Goal: Task Accomplishment & Management: Manage account settings

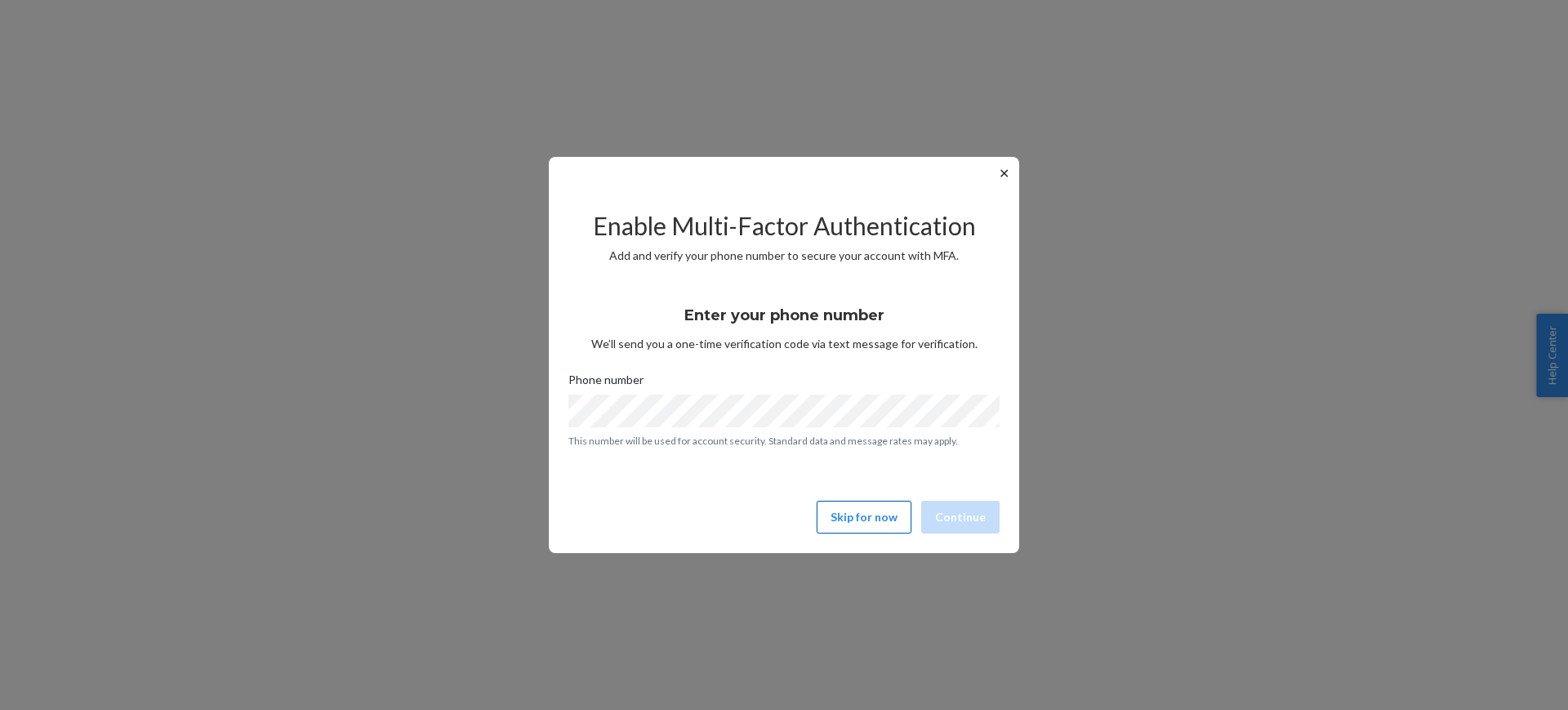
click at [868, 522] on button "Skip for now" at bounding box center [864, 517] width 94 height 32
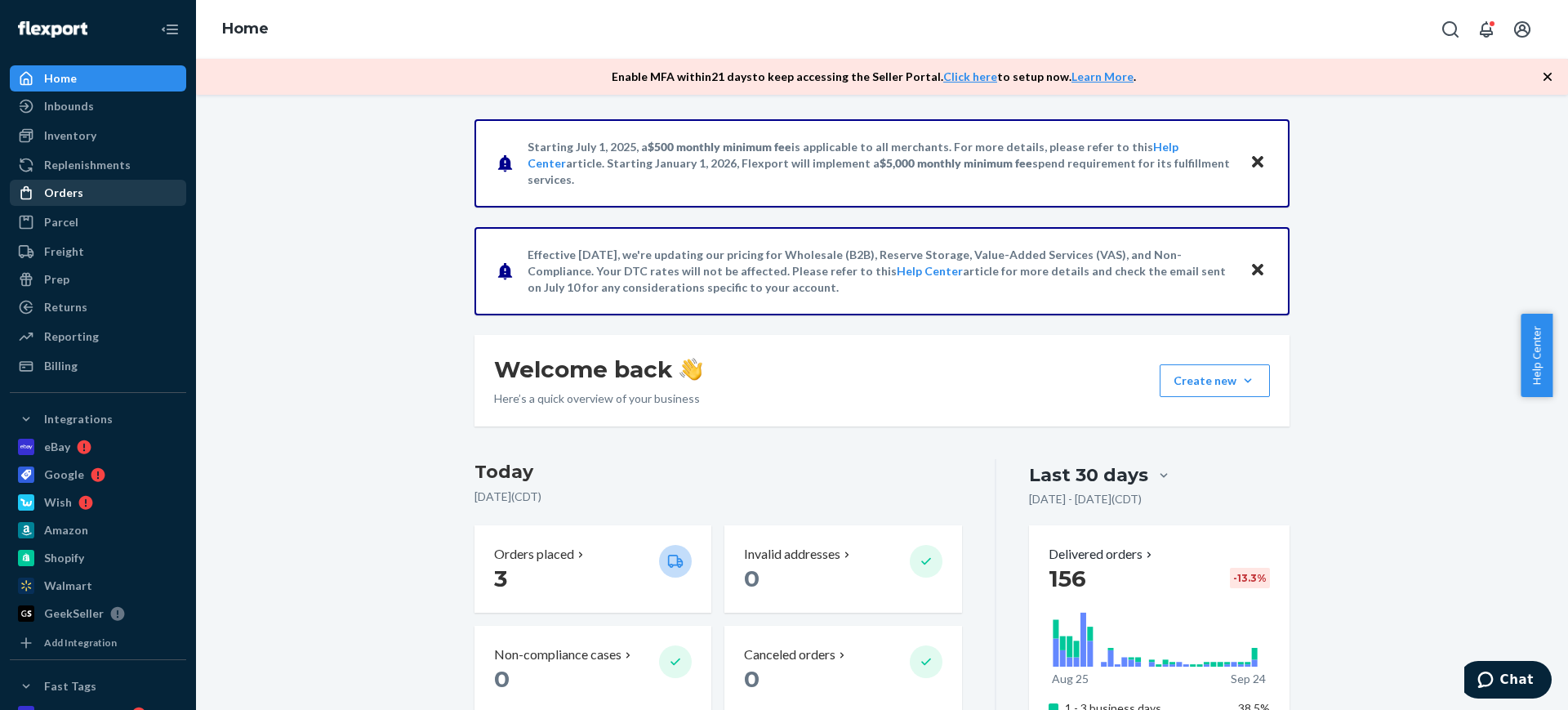
click at [58, 196] on div "Orders" at bounding box center [64, 192] width 40 height 16
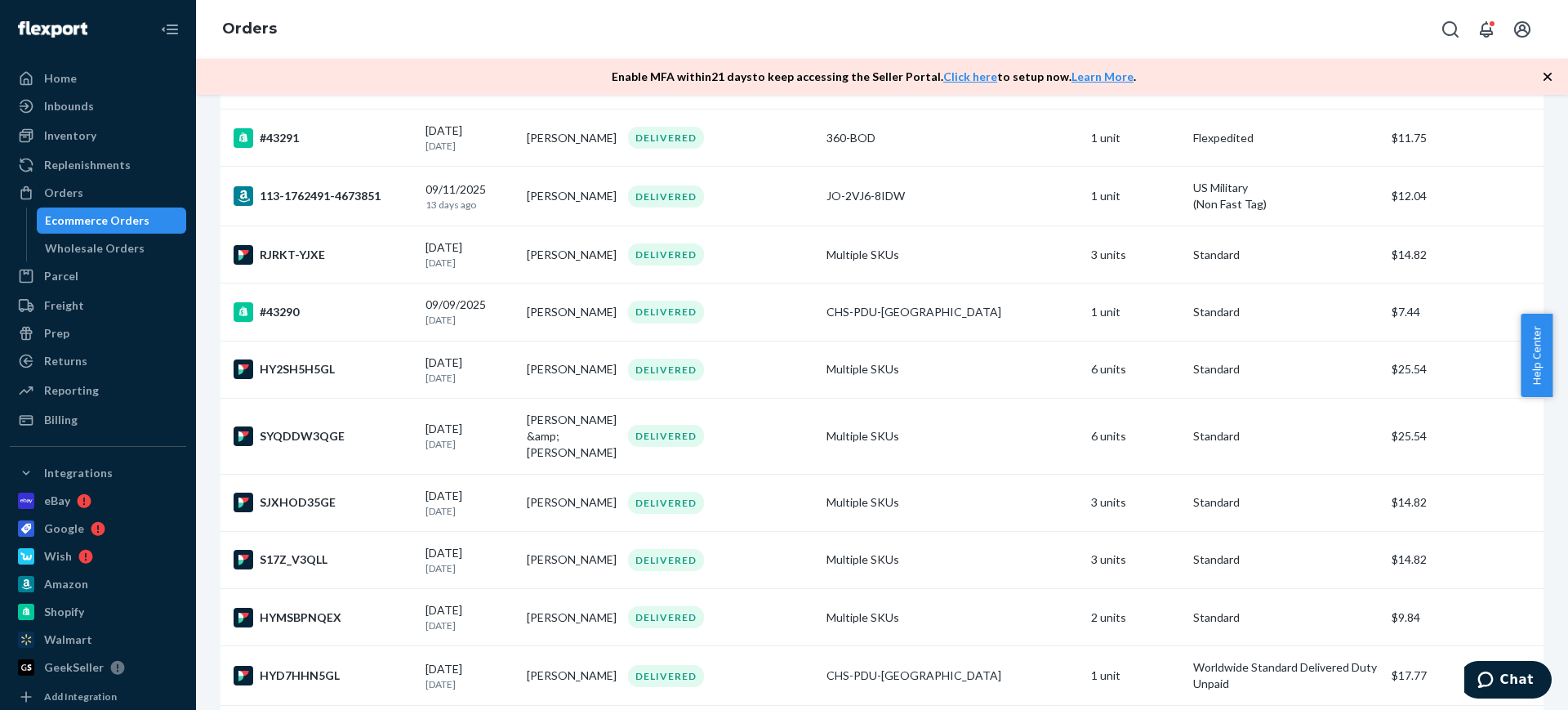
scroll to position [2553, 0]
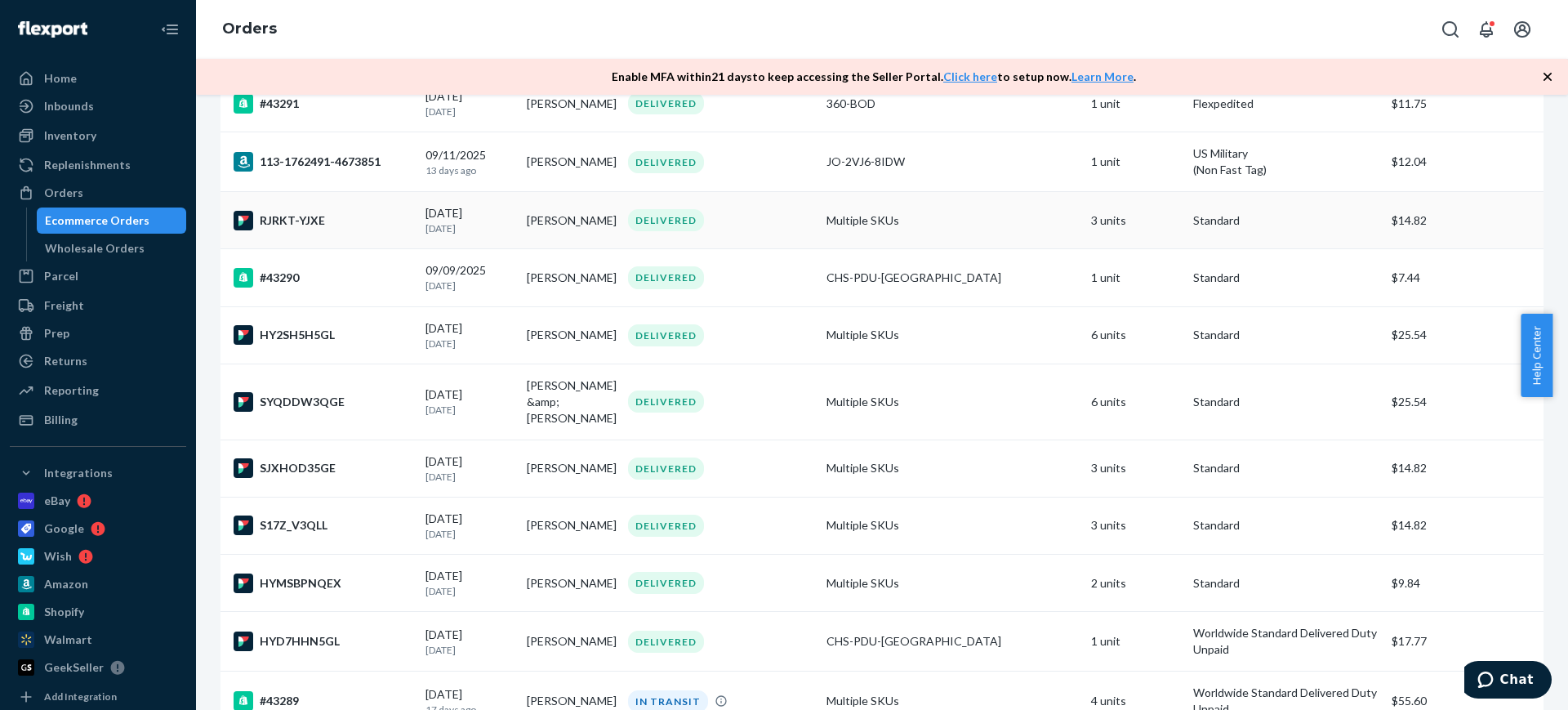
click at [1011, 237] on td "Multiple SKUs" at bounding box center [952, 221] width 265 height 58
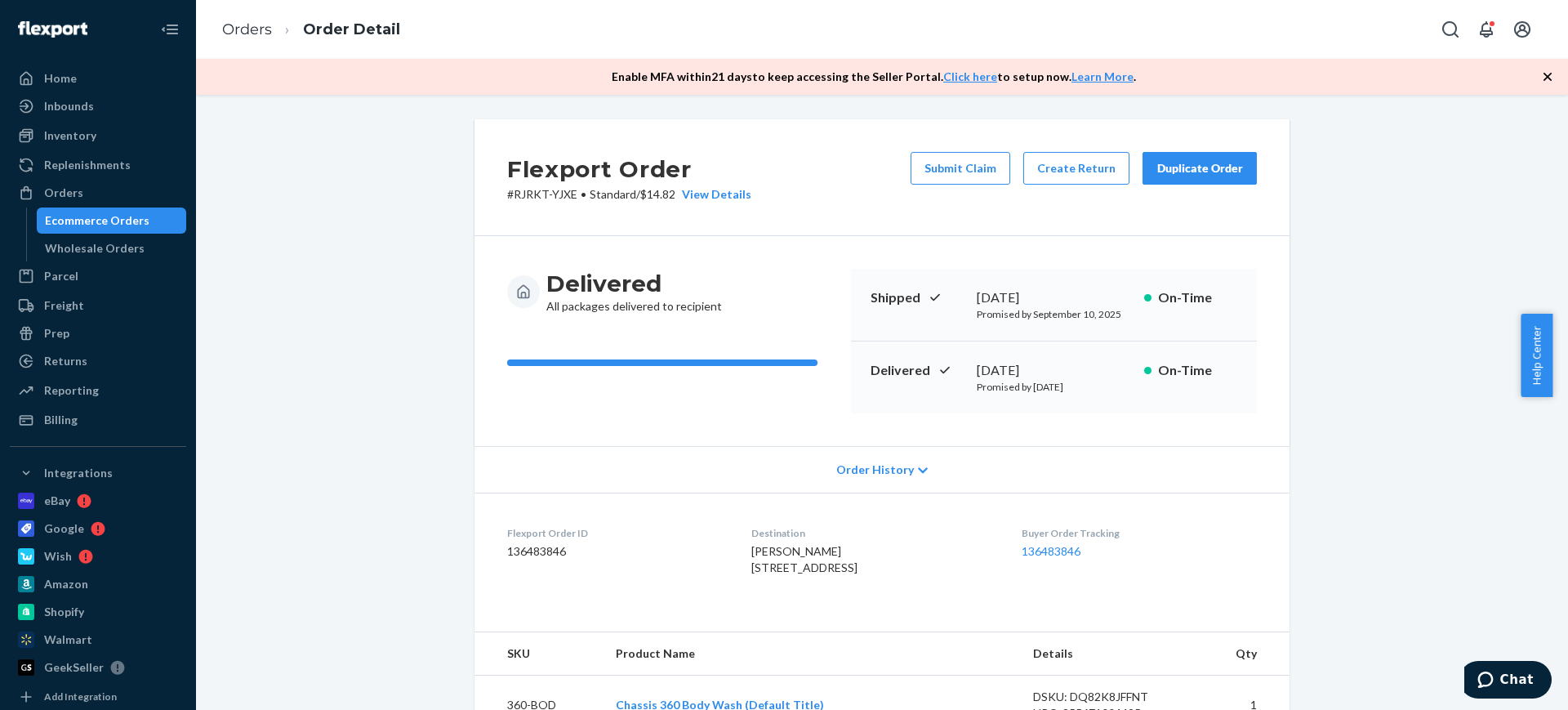
click at [1181, 169] on div "Duplicate Order" at bounding box center [1200, 168] width 86 height 16
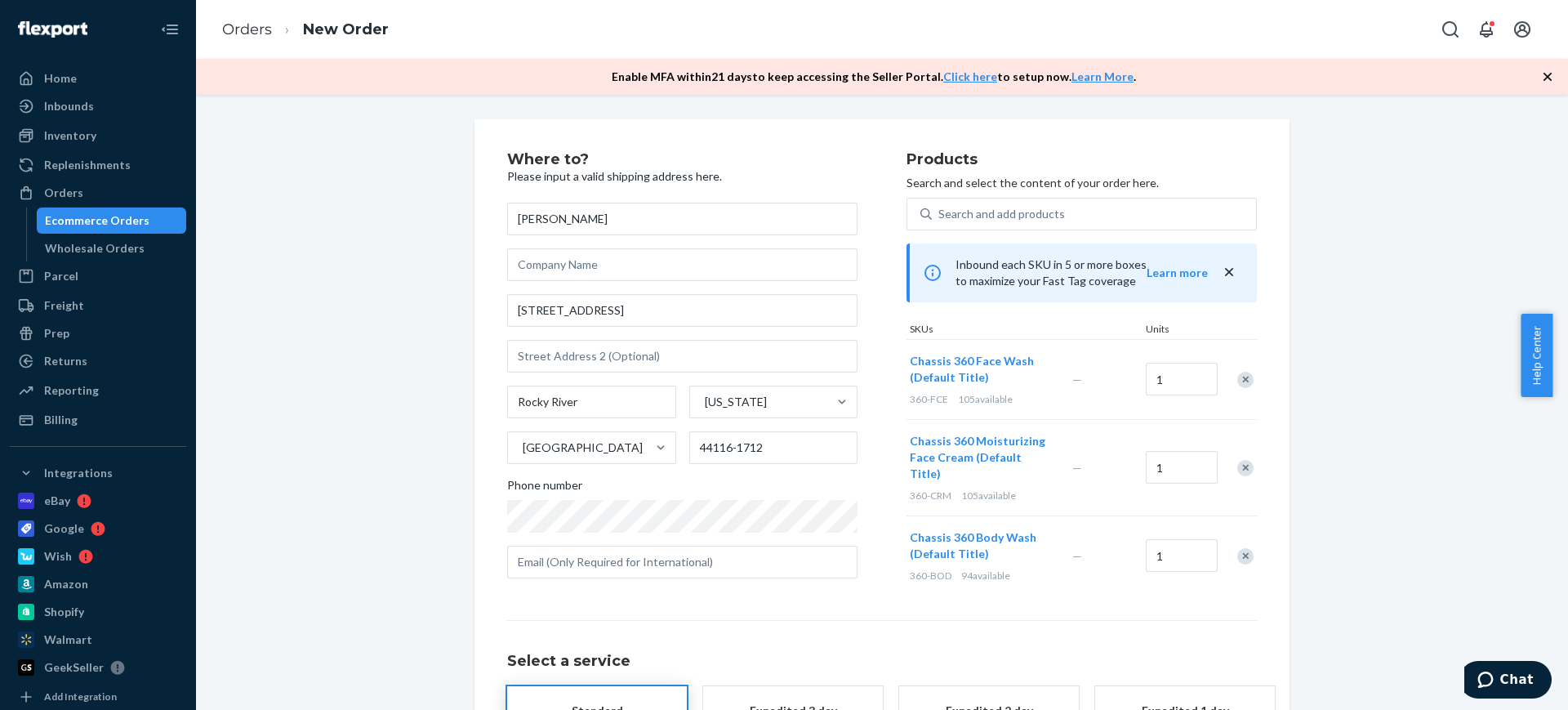
drag, startPoint x: 612, startPoint y: 218, endPoint x: 484, endPoint y: 219, distance: 128.0
click at [484, 219] on div "Where to? Please input a valid shipping address here. [PERSON_NAME] [STREET_ADD…" at bounding box center [881, 493] width 815 height 747
type input "[PERSON_NAME]"
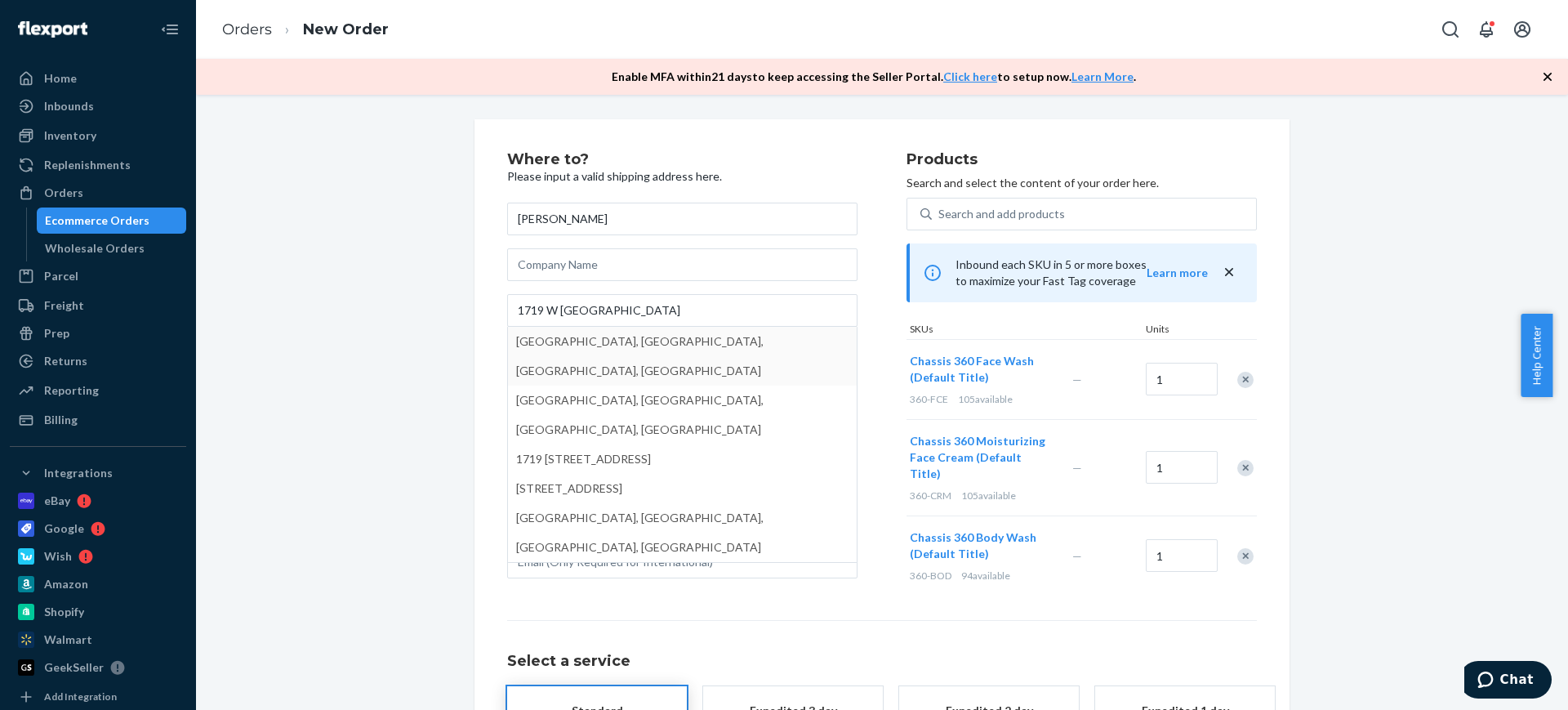
type input "1719 W [GEOGRAPHIC_DATA] St"
type input "[GEOGRAPHIC_DATA]"
type input "60640"
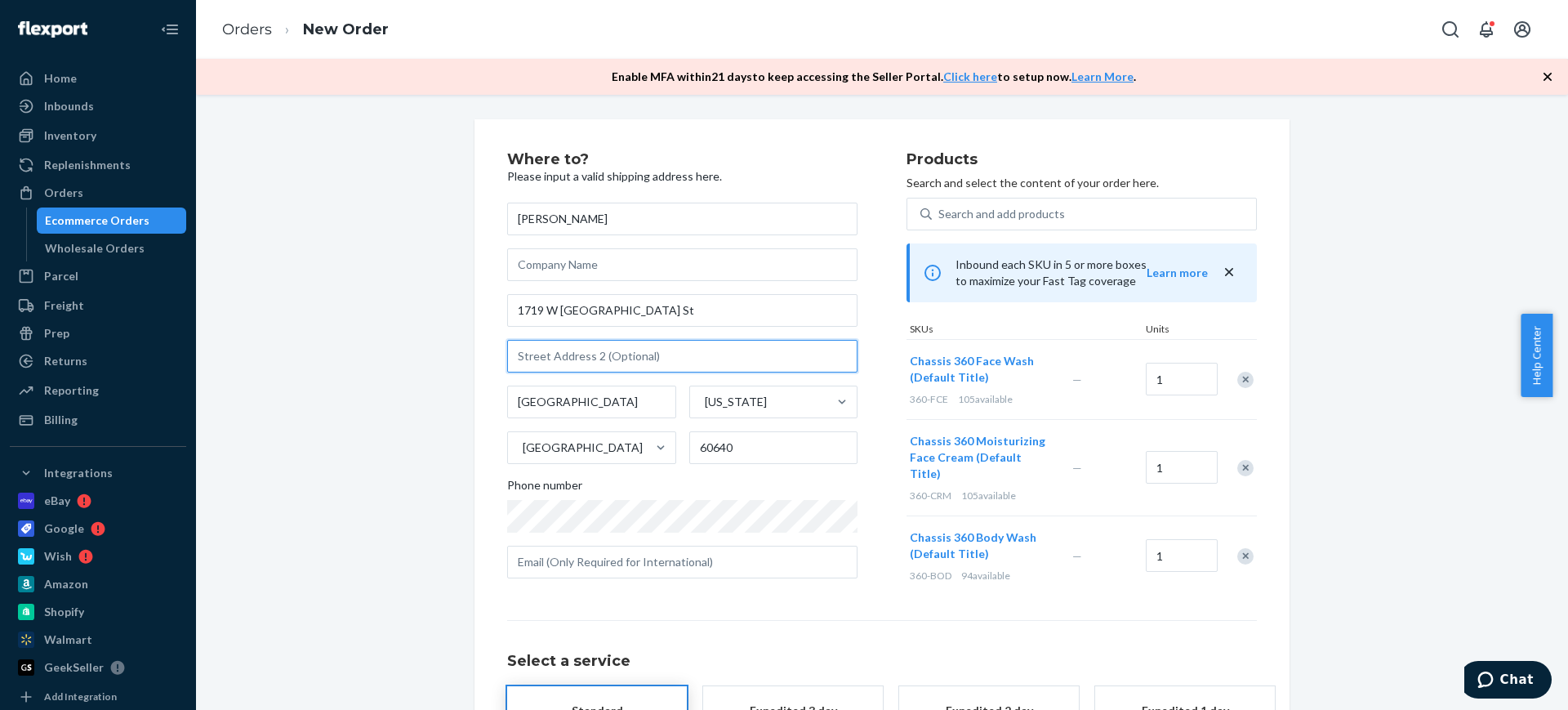
click at [616, 355] on input "text" at bounding box center [683, 356] width 350 height 32
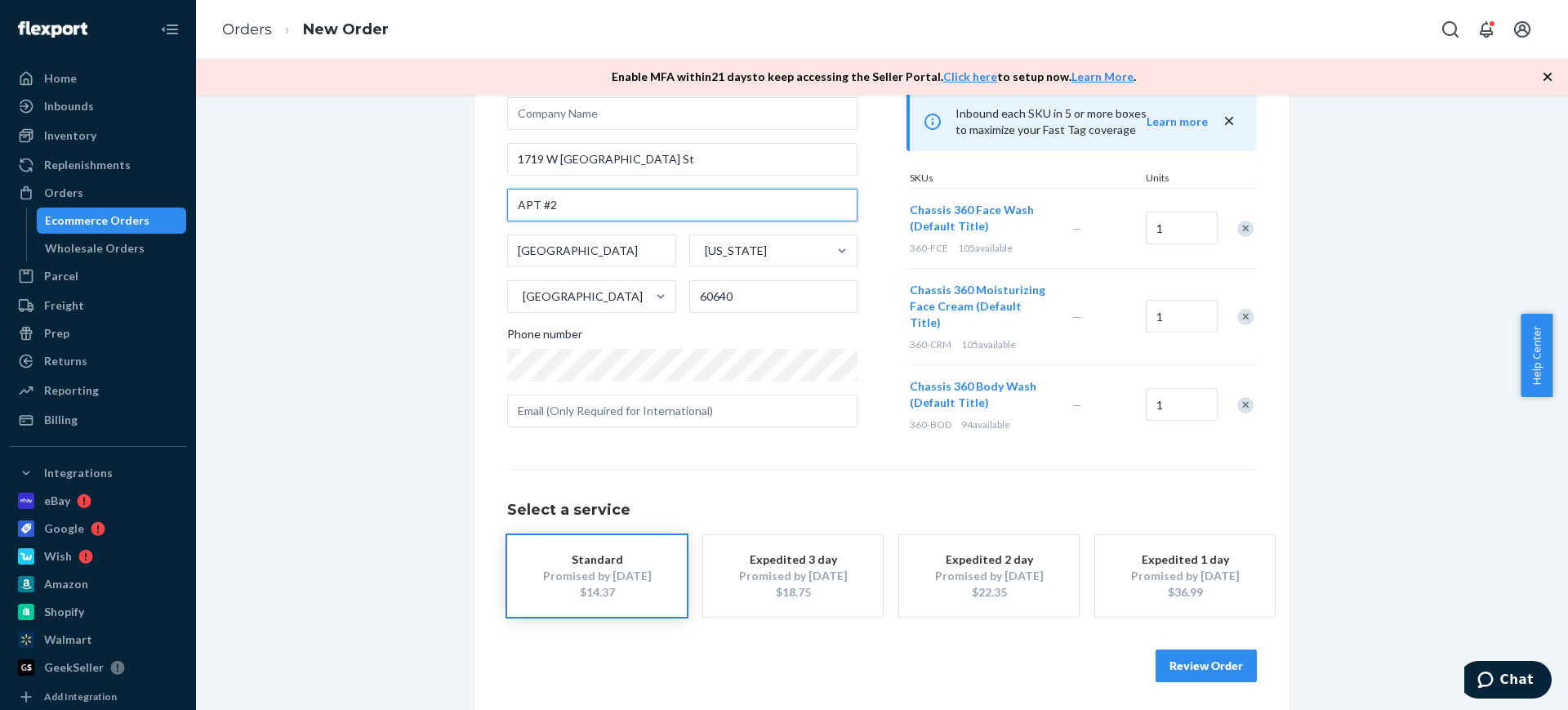
scroll to position [152, 0]
type input "APT #2"
click at [1186, 668] on button "Review Order" at bounding box center [1206, 665] width 102 height 32
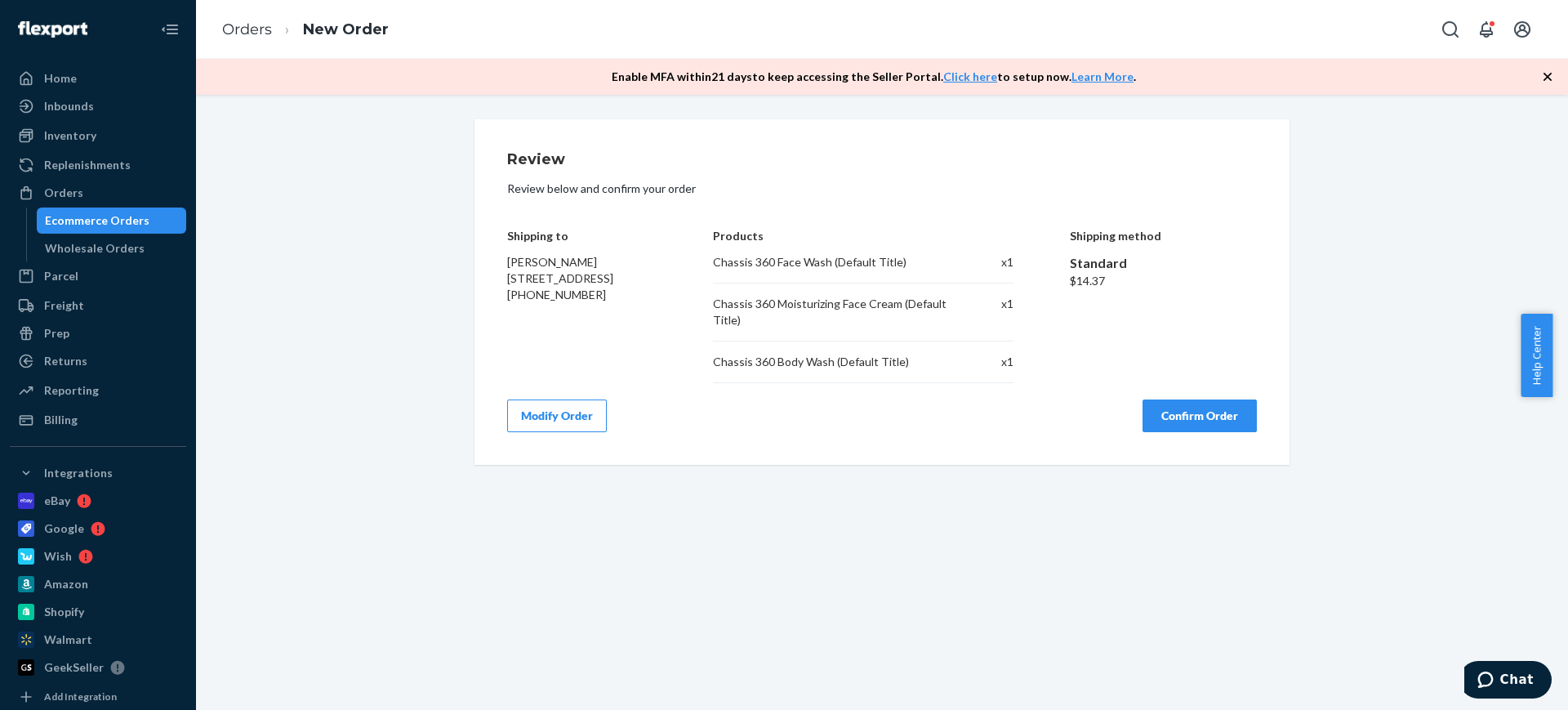
click at [1193, 418] on button "Confirm Order" at bounding box center [1200, 416] width 114 height 32
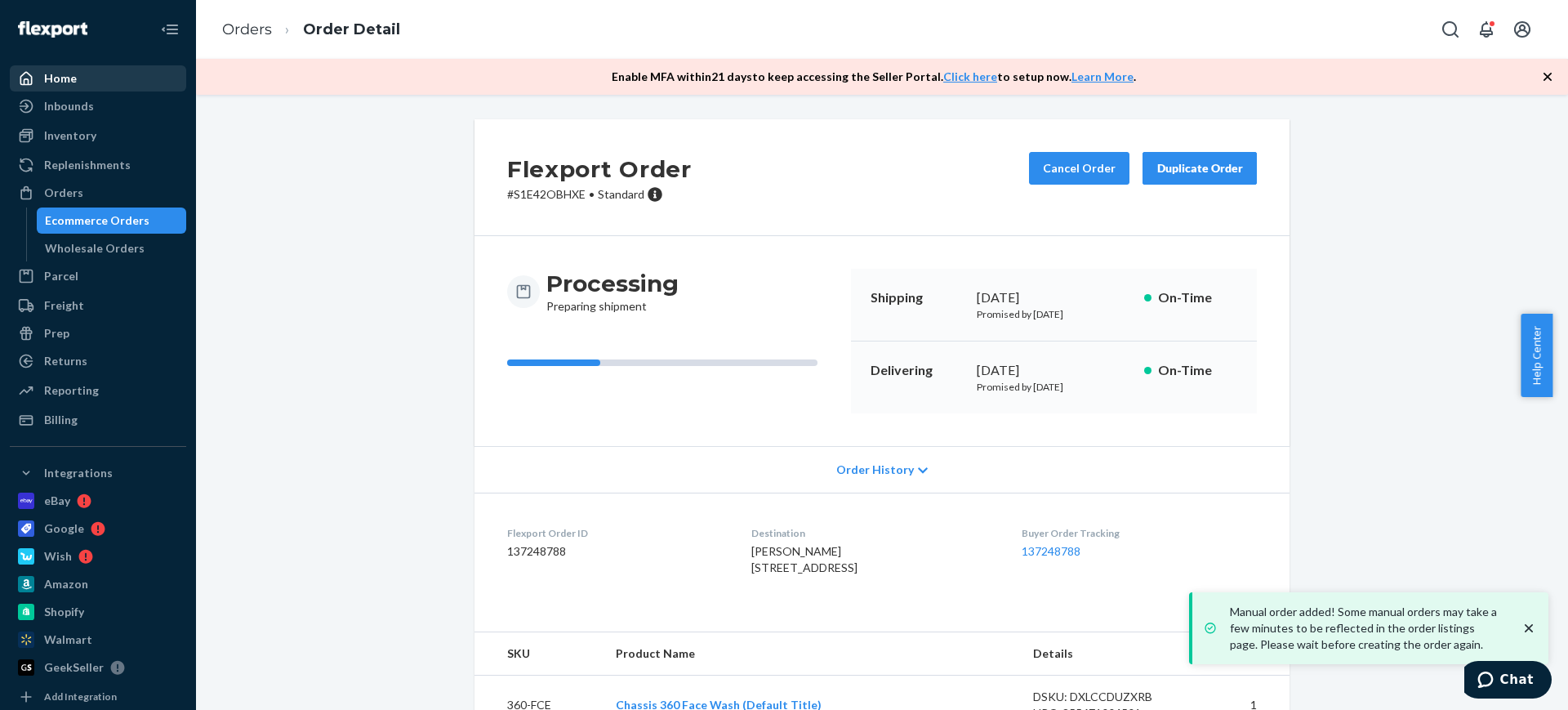
click at [64, 73] on div "Home" at bounding box center [60, 78] width 32 height 16
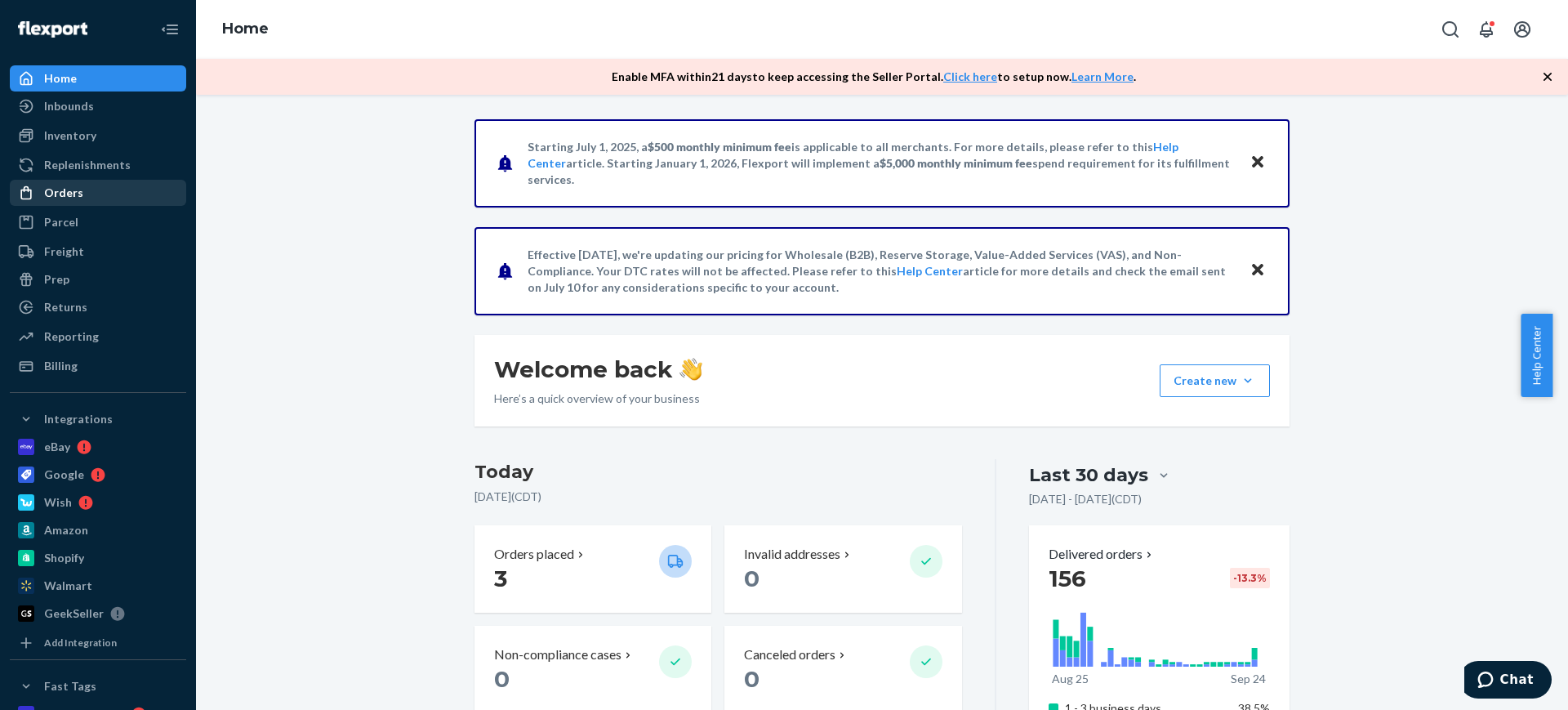
click at [83, 191] on div "Orders" at bounding box center [98, 192] width 173 height 22
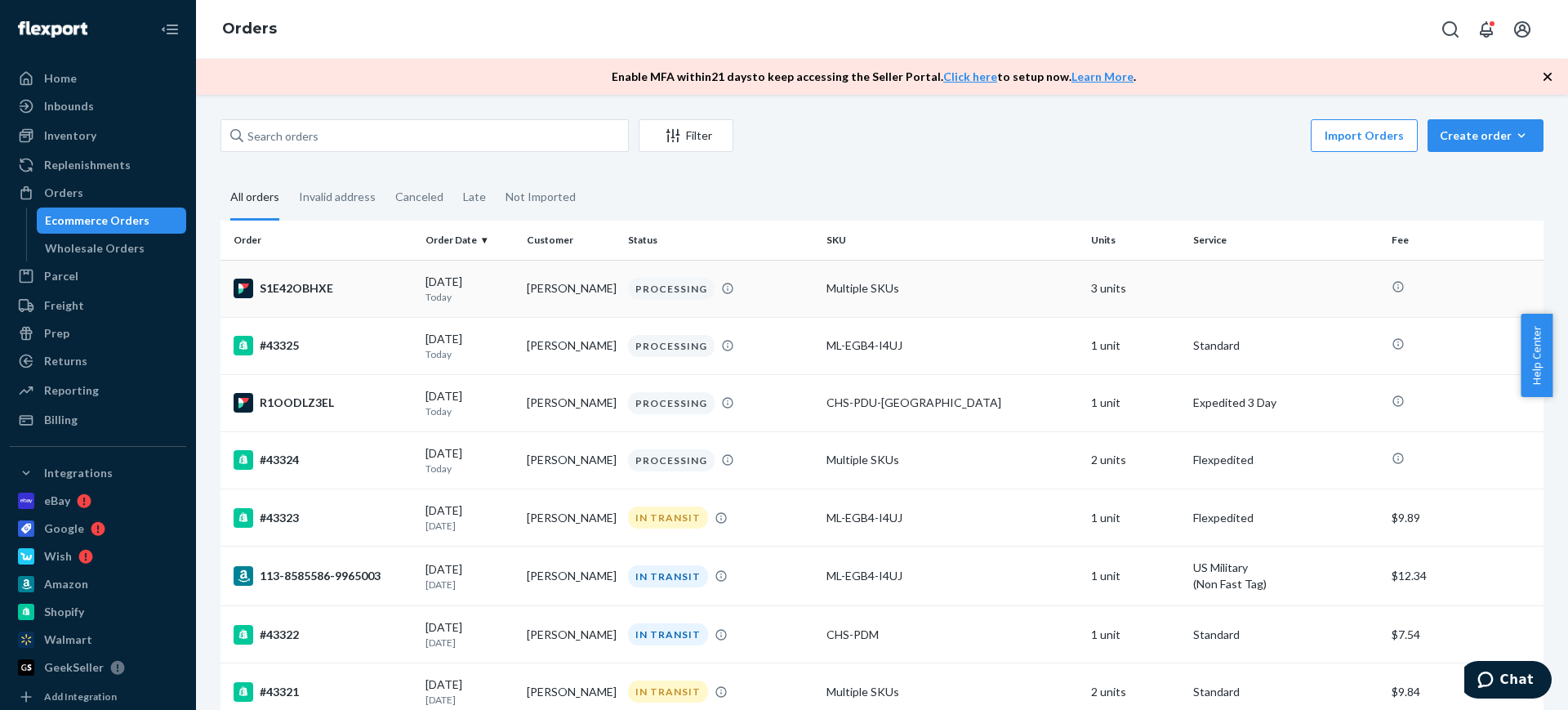
click at [632, 293] on div "PROCESSING" at bounding box center [671, 288] width 86 height 22
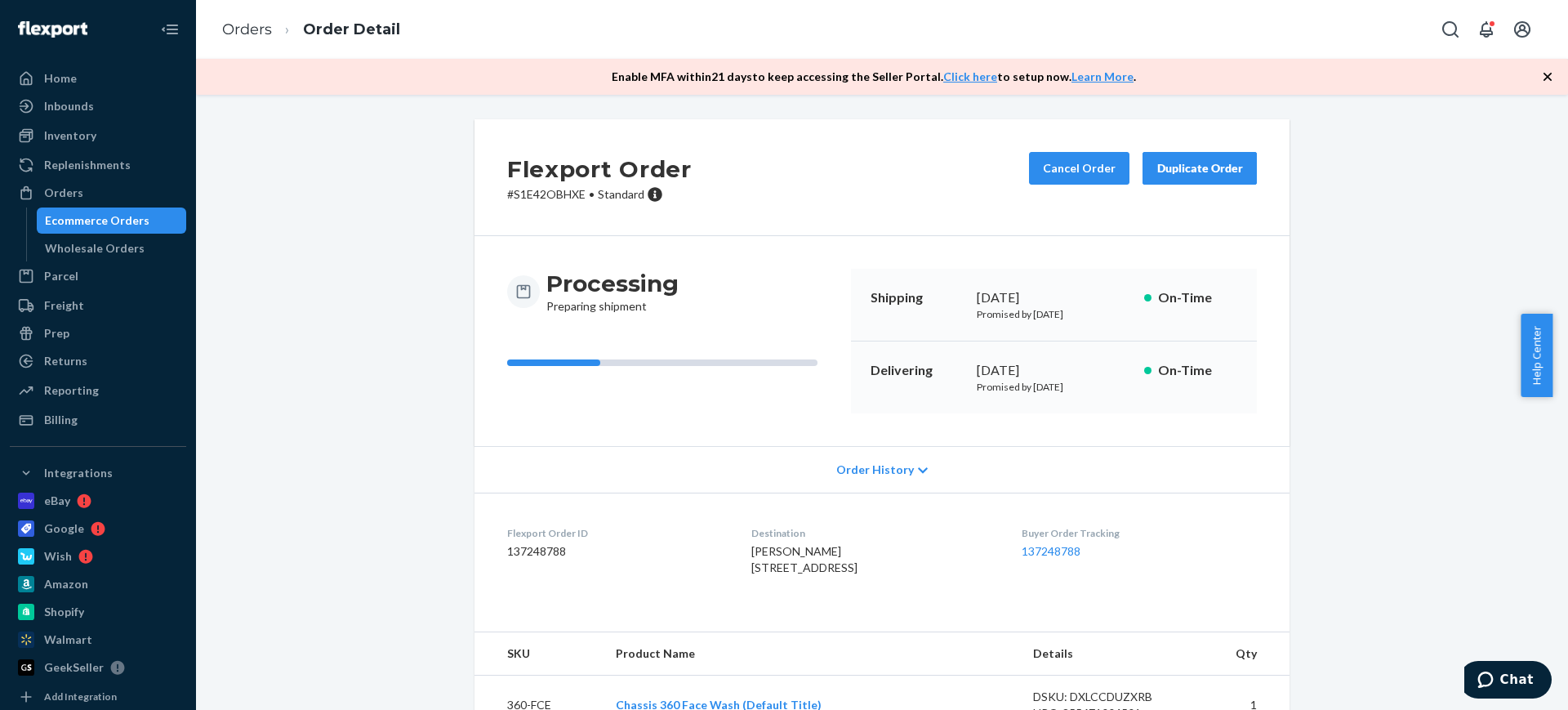
click at [1182, 166] on div "Duplicate Order" at bounding box center [1200, 168] width 86 height 16
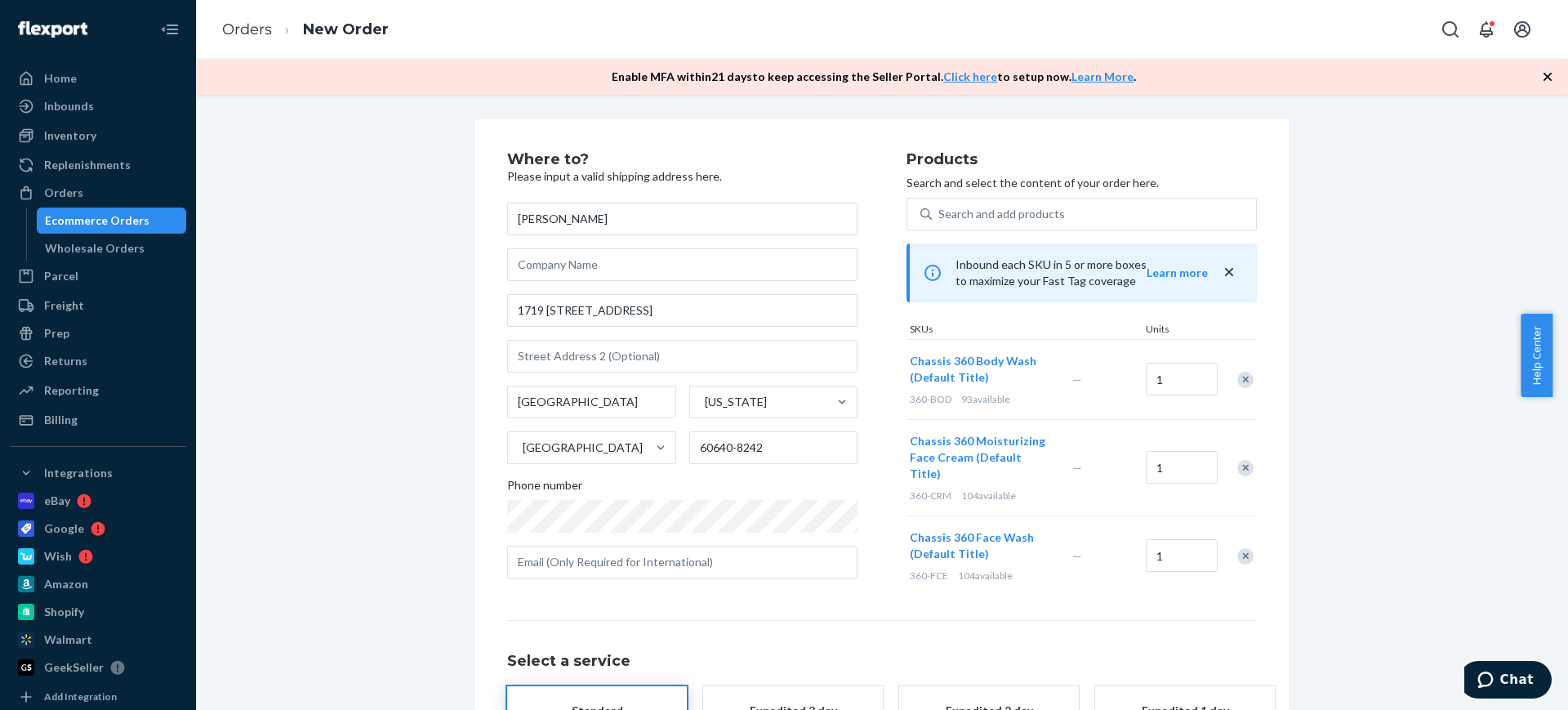
click at [1237, 381] on div "Remove Item" at bounding box center [1245, 380] width 16 height 16
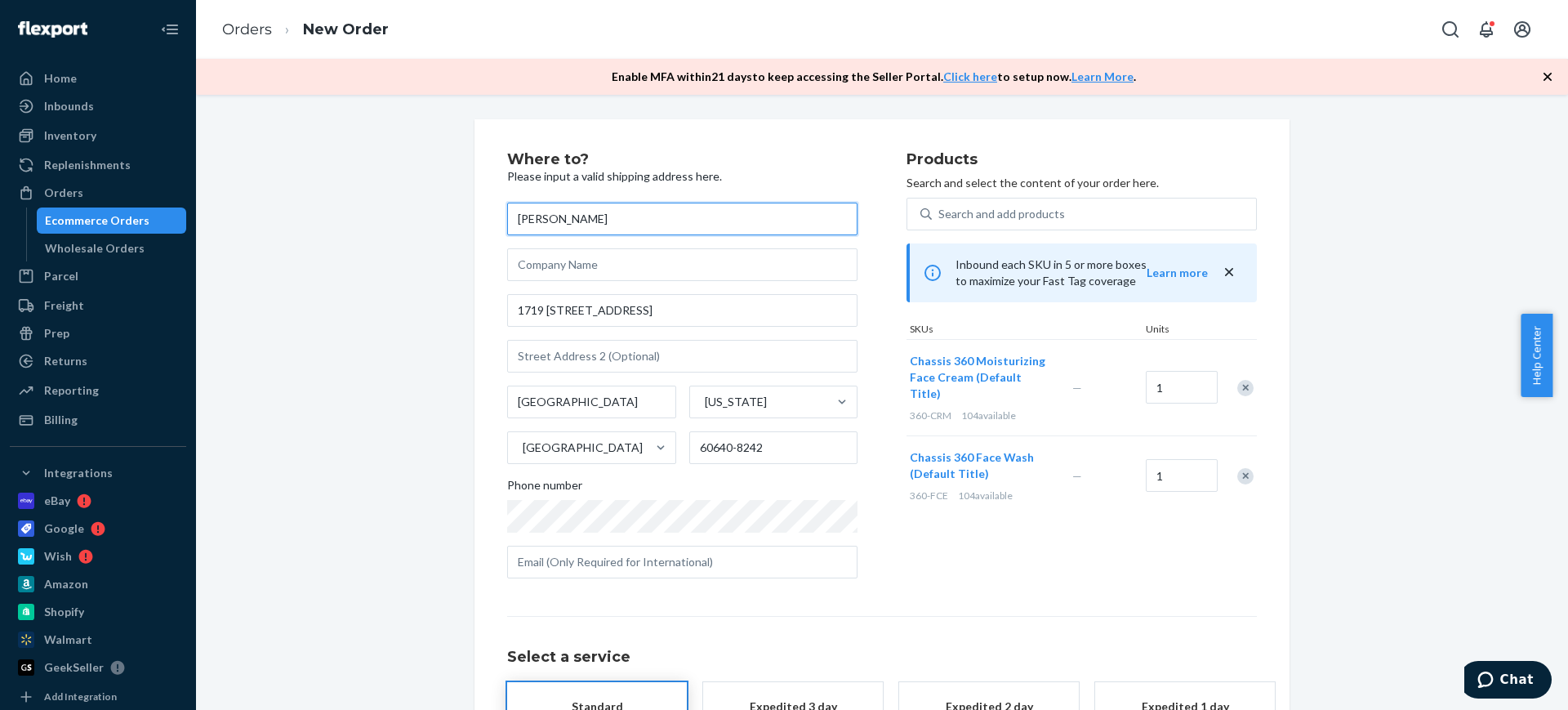
drag, startPoint x: 659, startPoint y: 220, endPoint x: 472, endPoint y: 204, distance: 187.7
click at [474, 204] on div "Where to? Please input a valid shipping address here. [PERSON_NAME] [STREET_ADD…" at bounding box center [881, 491] width 815 height 742
type input "[PERSON_NAME]"
paste input "[STREET_ADDRESS]"
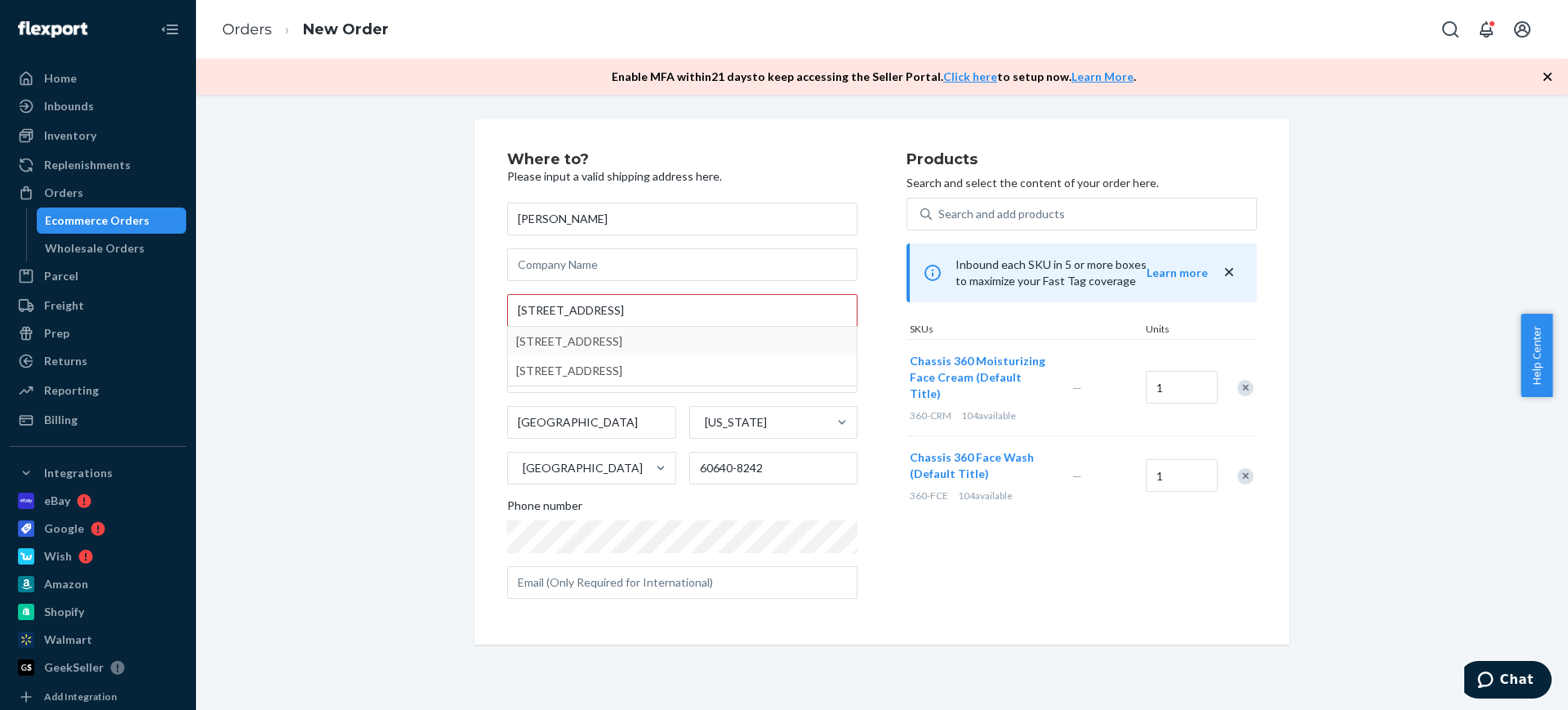
type input "[STREET_ADDRESS]"
type input "[GEOGRAPHIC_DATA]"
type input "60004"
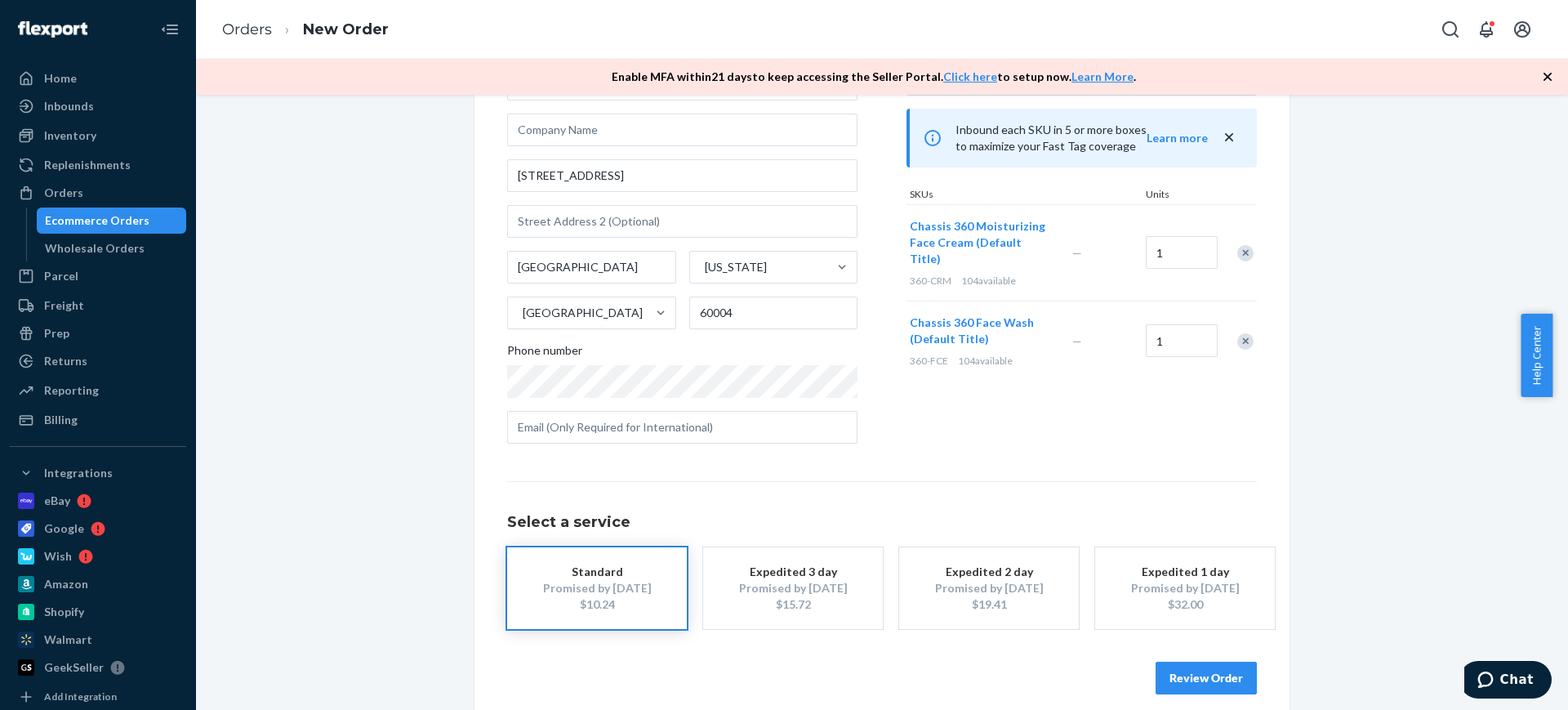
scroll to position [152, 0]
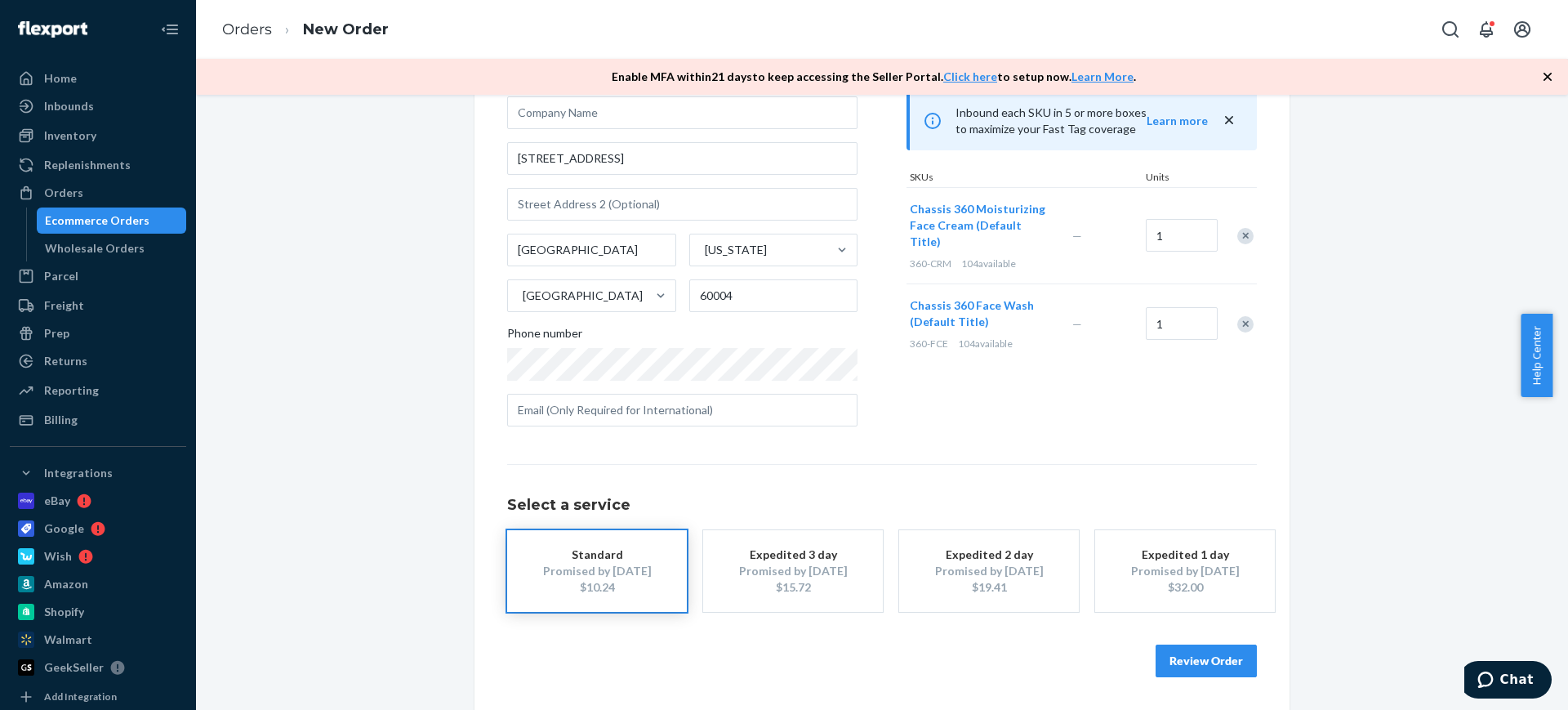
click at [1182, 670] on button "Review Order" at bounding box center [1206, 661] width 102 height 32
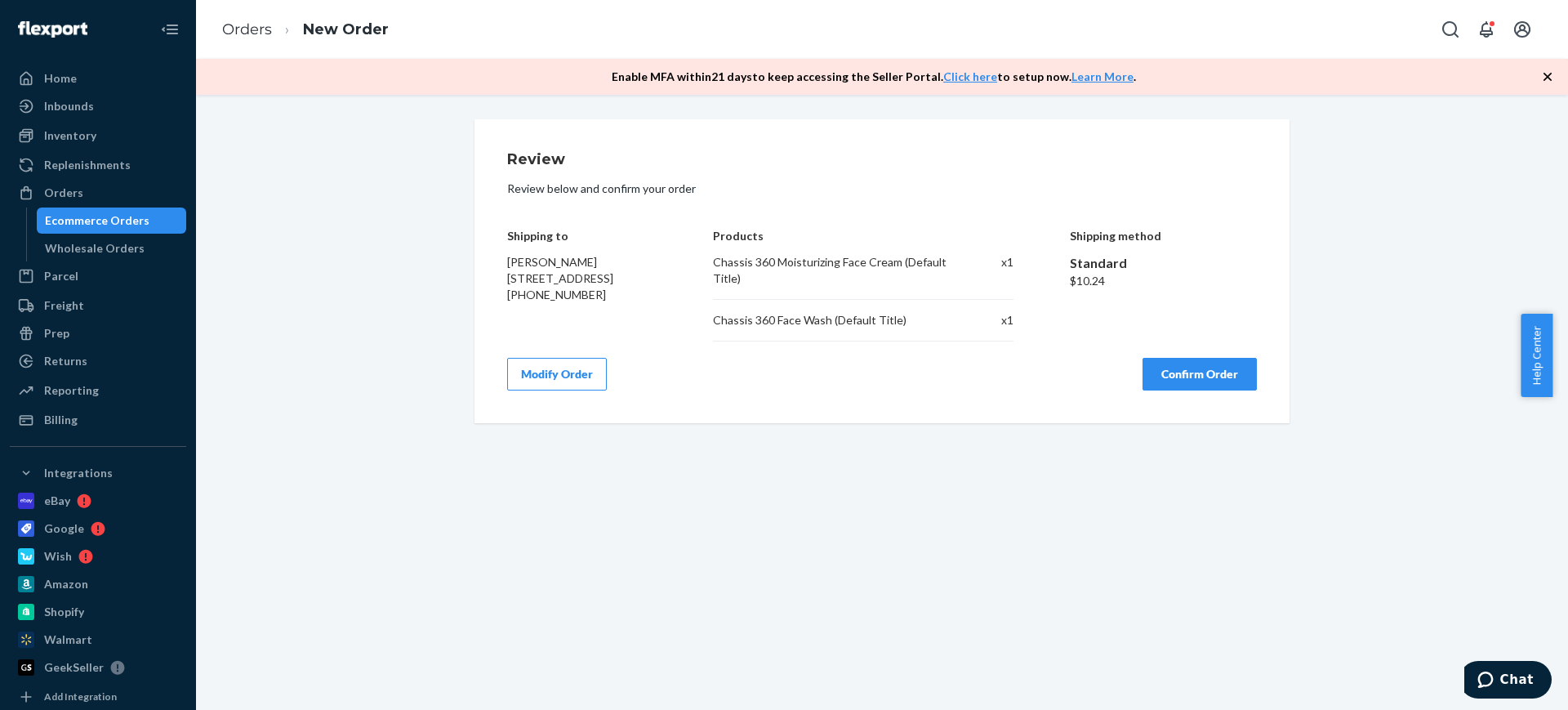
scroll to position [0, 0]
click at [1173, 368] on button "Confirm Order" at bounding box center [1200, 374] width 114 height 32
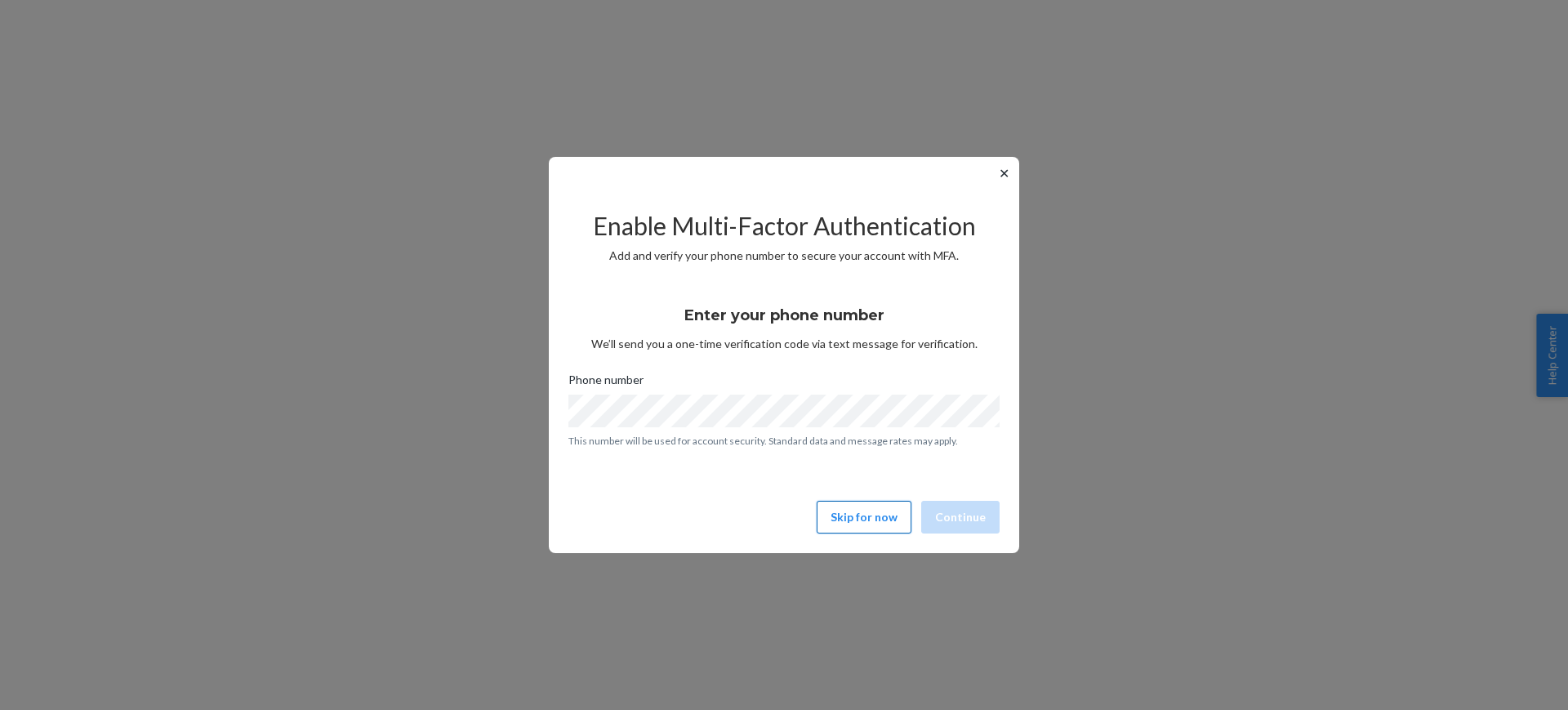
click at [865, 528] on button "Skip for now" at bounding box center [864, 517] width 94 height 32
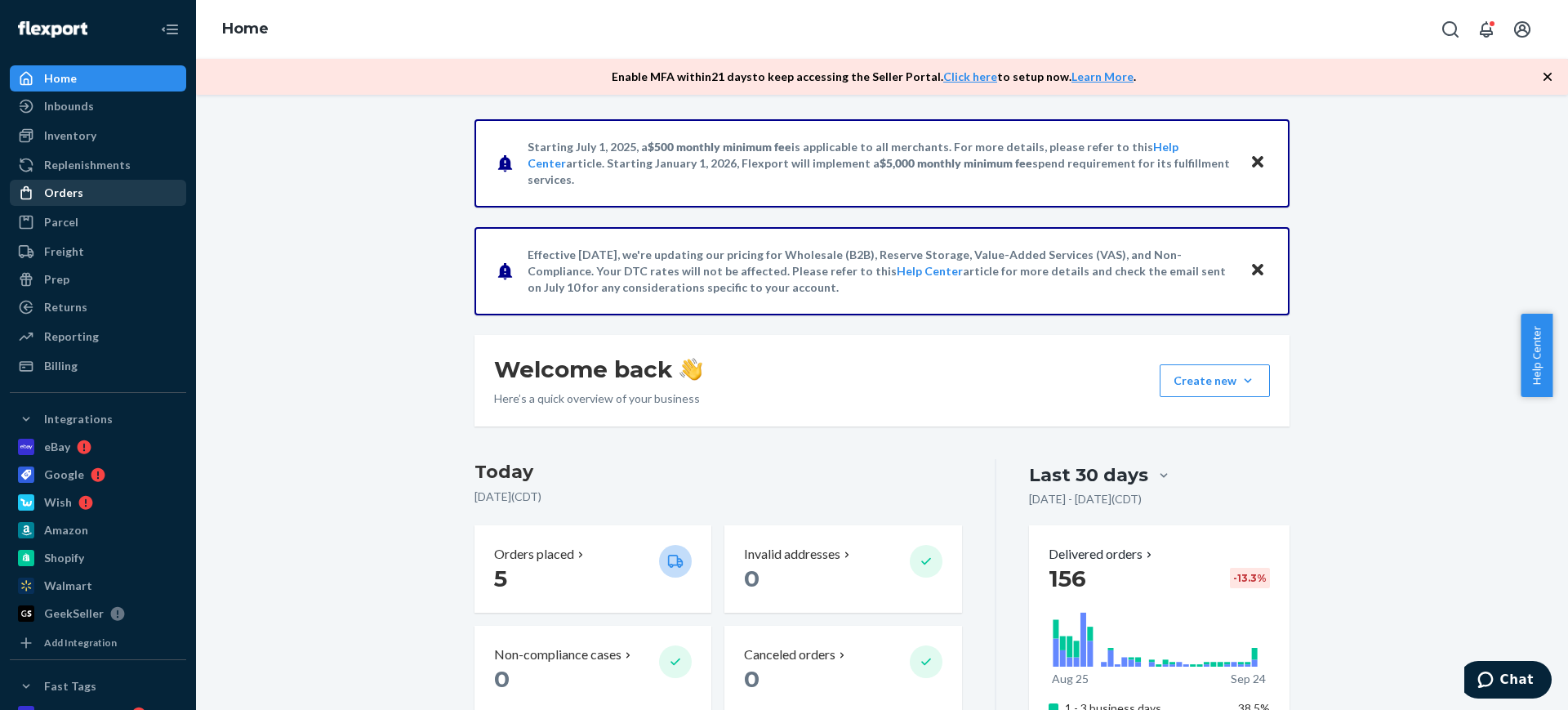
click at [72, 196] on div "Orders" at bounding box center [64, 192] width 40 height 16
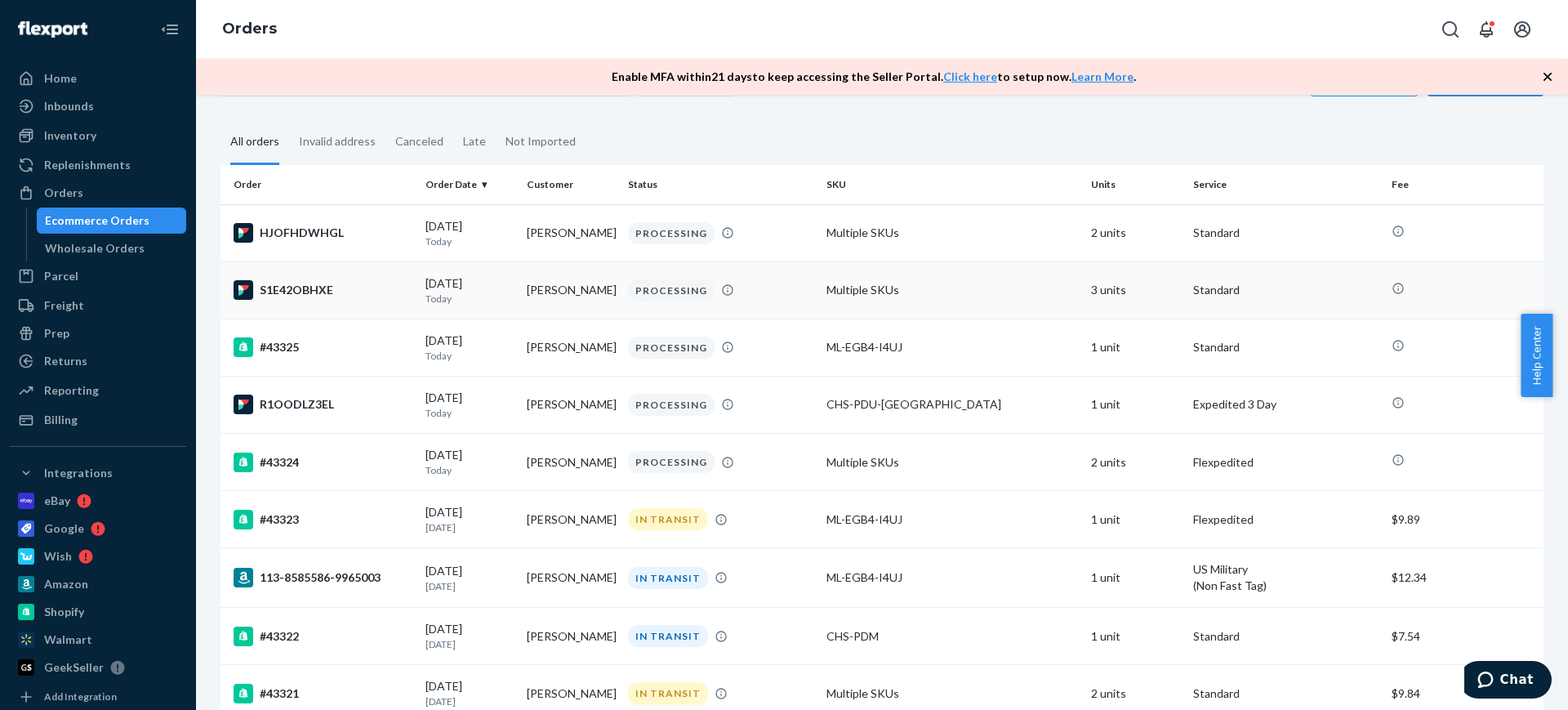
scroll to position [102, 0]
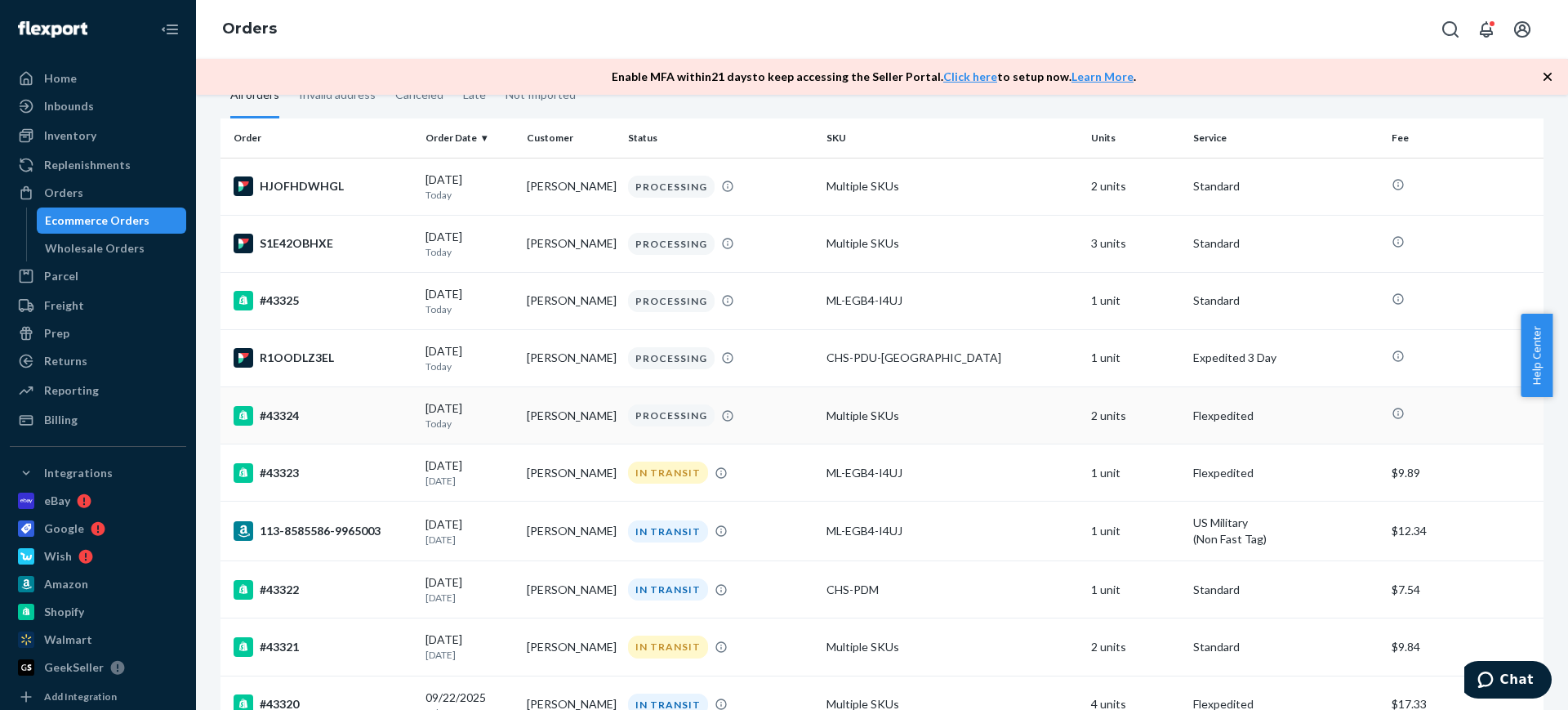
click at [858, 422] on td "Multiple SKUs" at bounding box center [952, 416] width 265 height 58
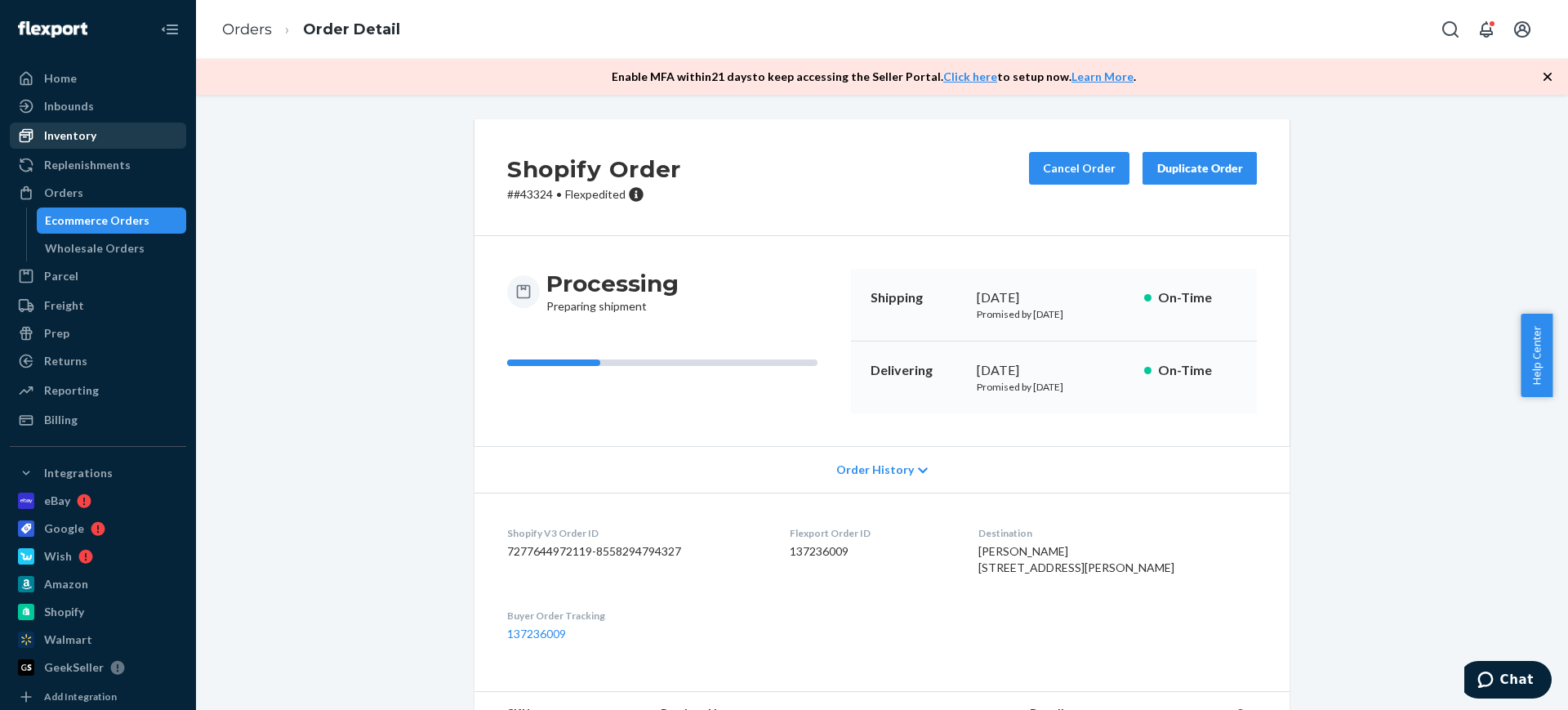
click at [89, 146] on div "Inventory" at bounding box center [98, 135] width 173 height 22
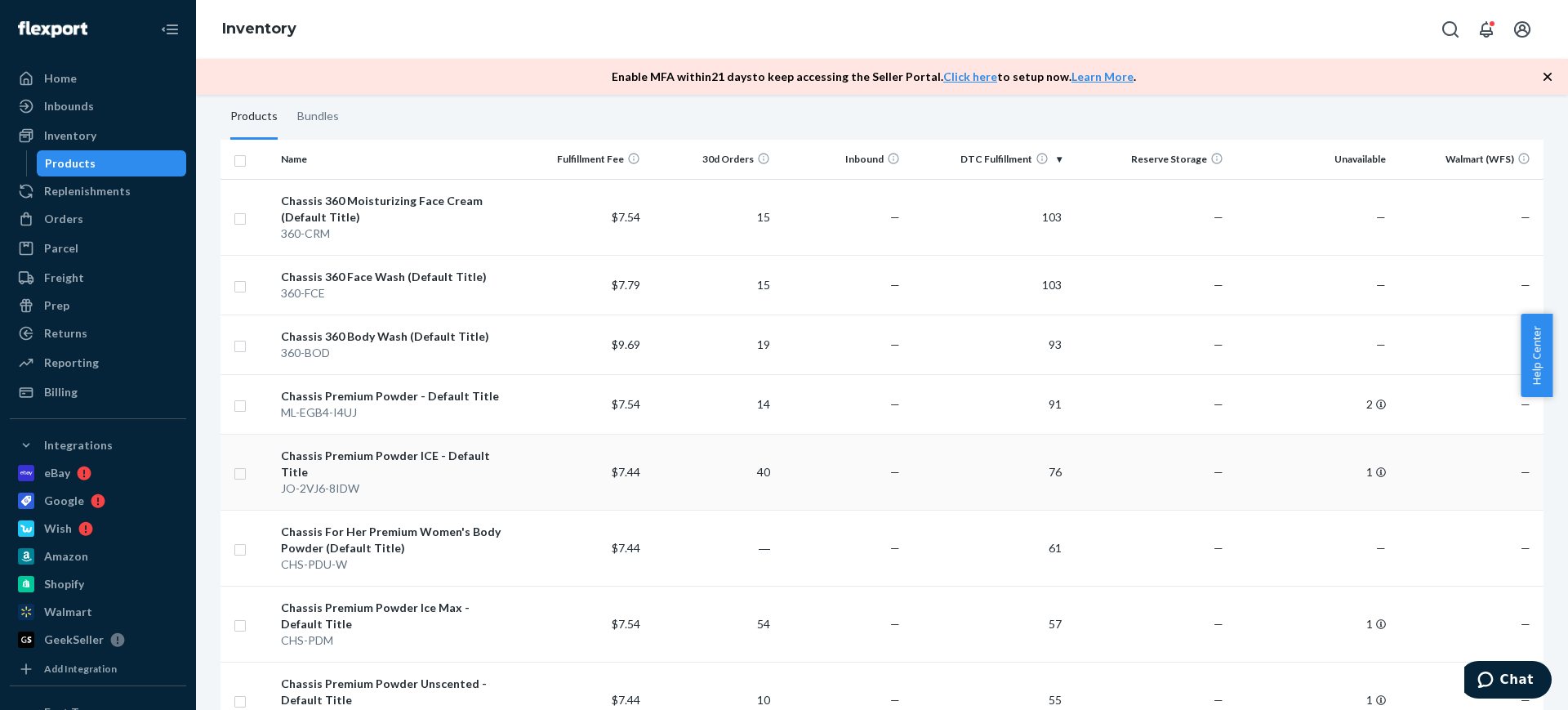
scroll to position [102, 0]
